Goal: Task Accomplishment & Management: Manage account settings

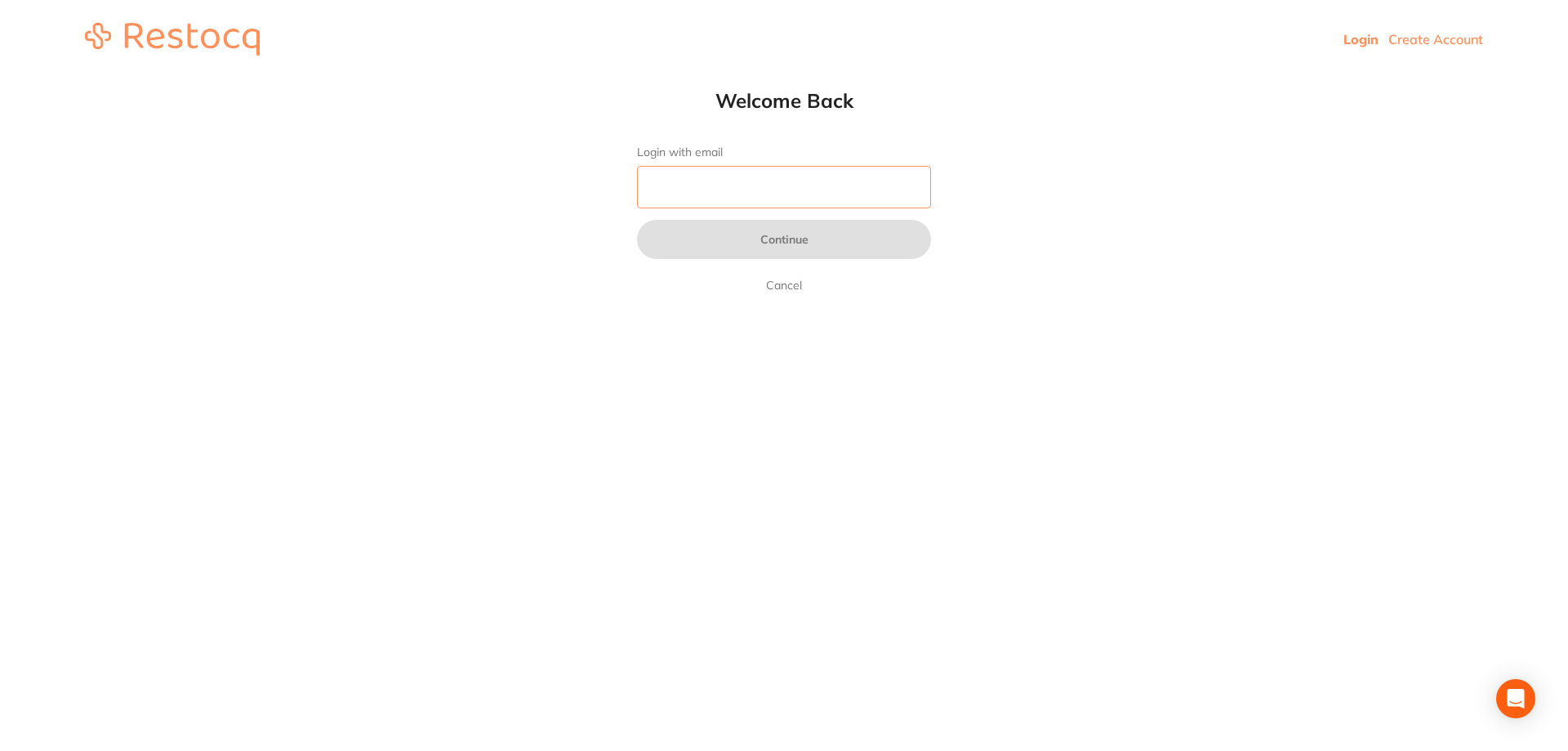
click at [712, 194] on input "Login with email" at bounding box center [784, 186] width 294 height 42
click at [732, 179] on input "Login with email" at bounding box center [784, 186] width 294 height 42
type input "info@lifetimesmilesdentistry.com.au"
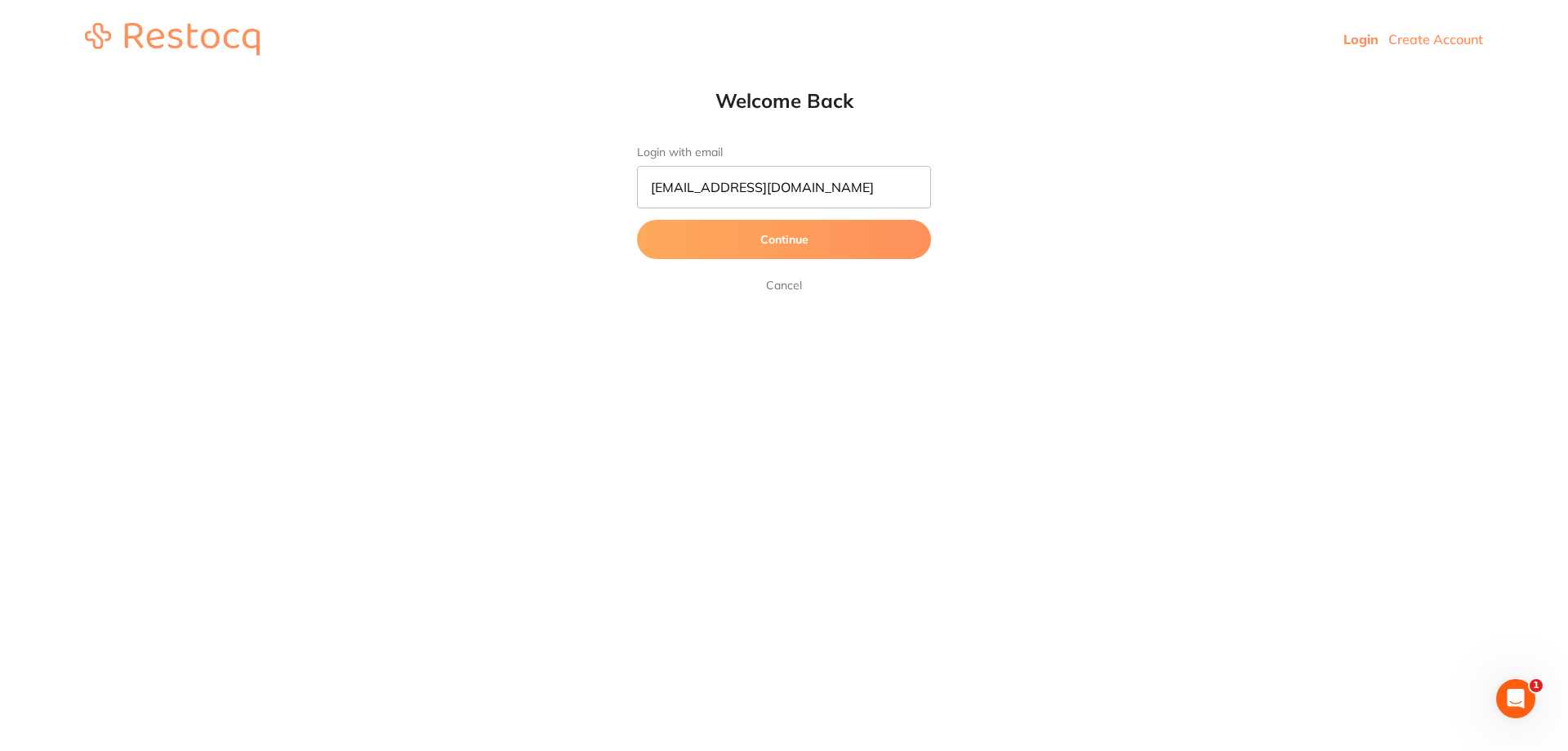
click at [714, 249] on button "Continue" at bounding box center [784, 239] width 294 height 40
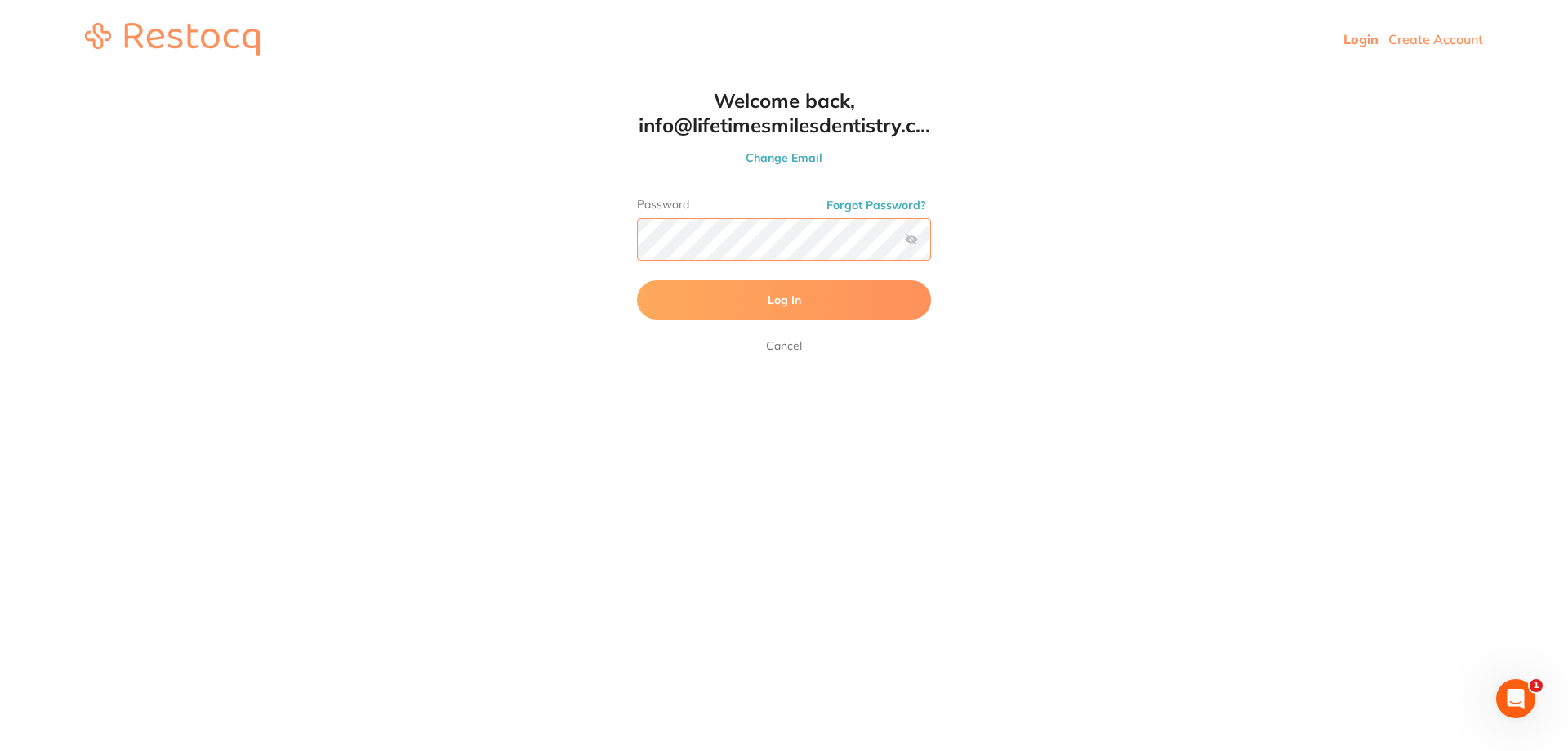
click at [637, 281] on button "Log In" at bounding box center [784, 300] width 294 height 40
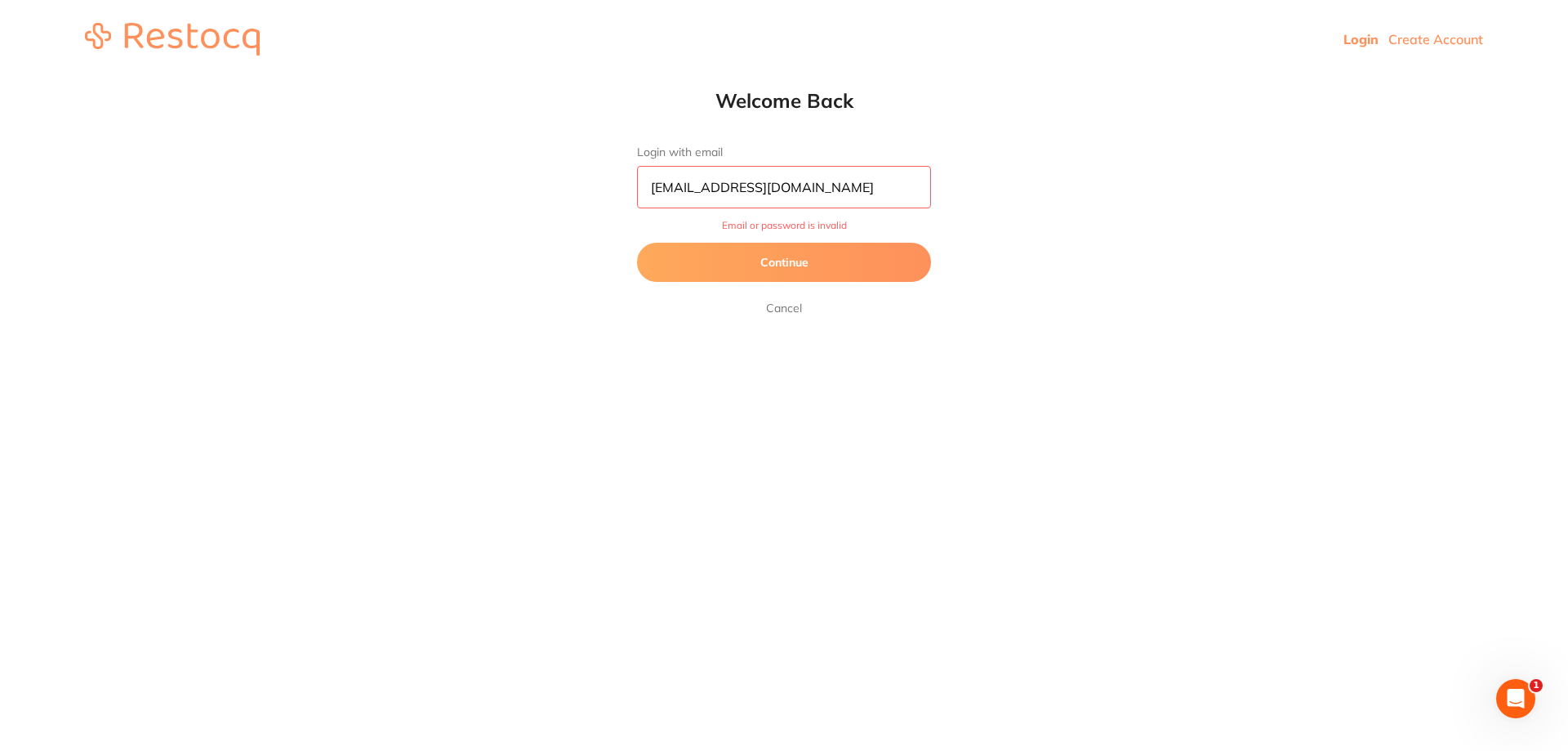
click at [879, 266] on button "Continue" at bounding box center [784, 263] width 294 height 40
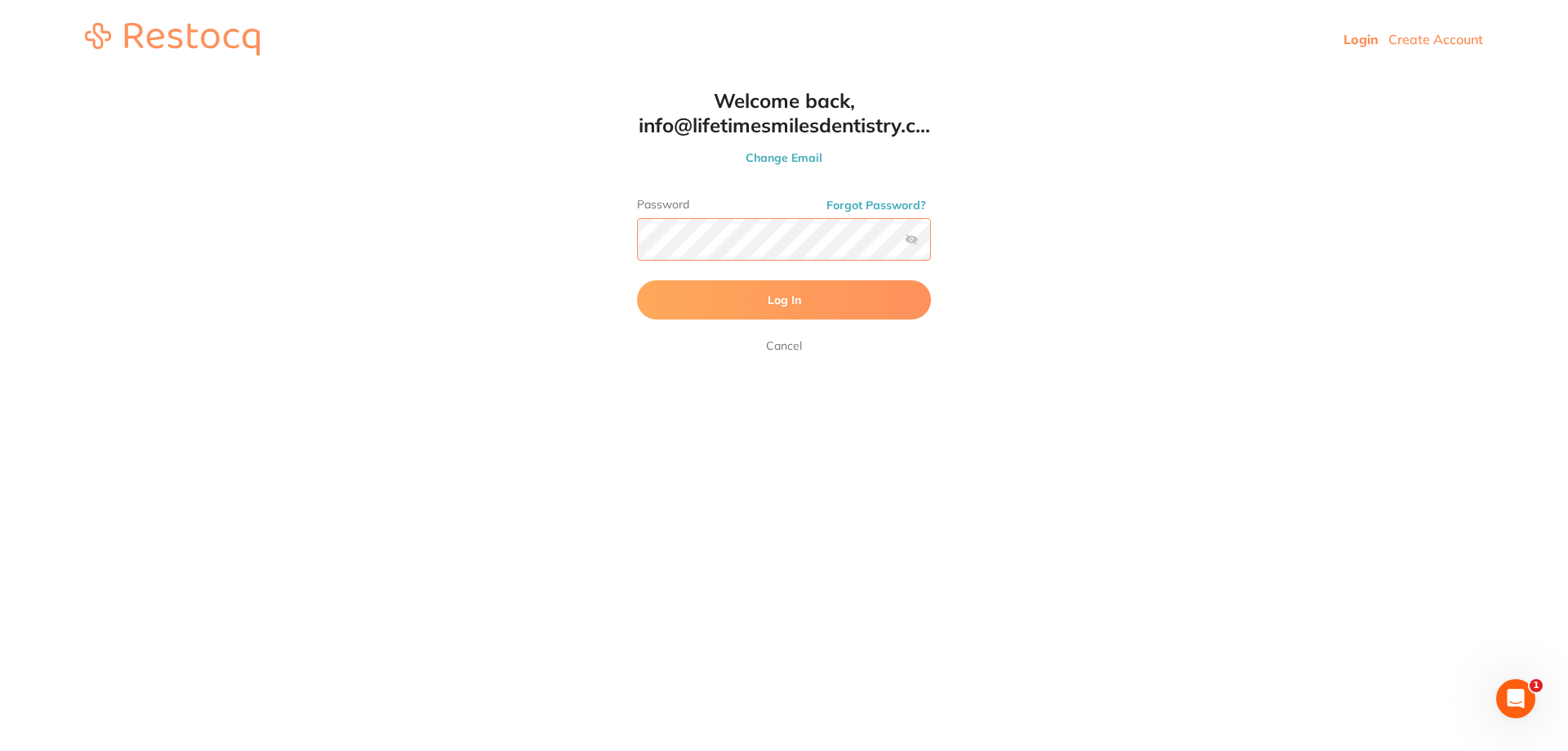
click at [502, 78] on html "Login Create Account Welcome Back Login with email info@lifetimesmilesdentistry…" at bounding box center [784, 39] width 1568 height 78
